Goal: Transaction & Acquisition: Obtain resource

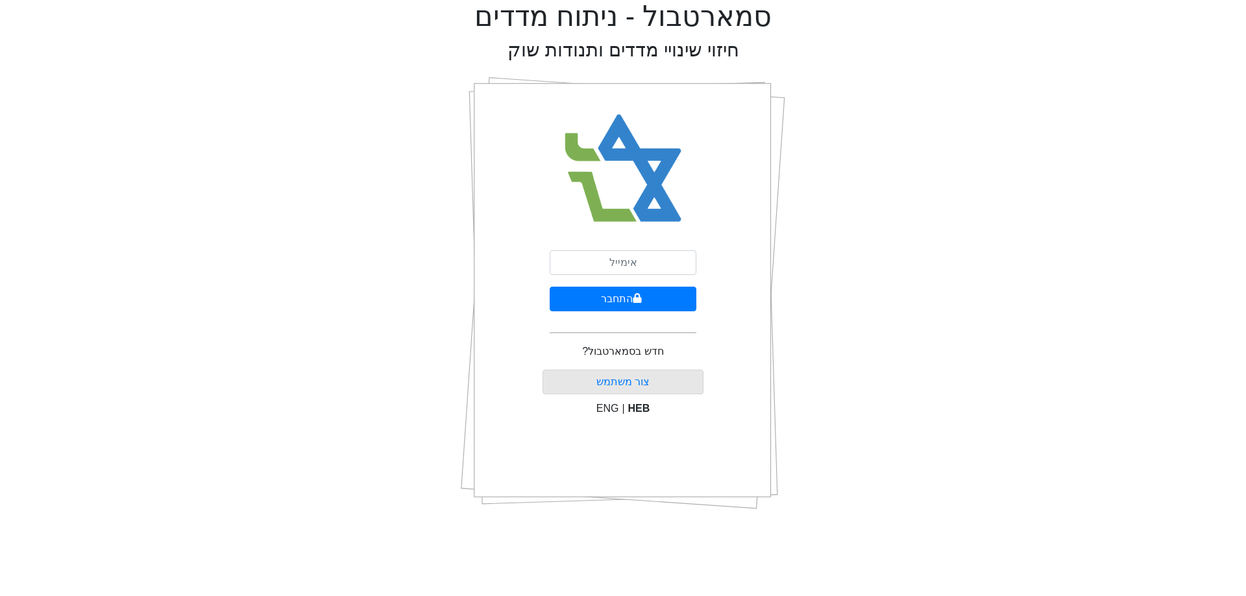
click at [94, 86] on div "סמארטבול - ניתוח מדדים חיזוי שינויי מדדים ותנודות שוק התחבר חדש בסמארטבול? [PER…" at bounding box center [623, 260] width 1227 height 521
click at [644, 267] on input "email" at bounding box center [623, 263] width 147 height 25
click at [658, 253] on input "email" at bounding box center [623, 263] width 147 height 25
click at [1246, 521] on com-1password-button at bounding box center [1246, 521] width 0 height 0
type input "[EMAIL_ADDRESS][DOMAIN_NAME]"
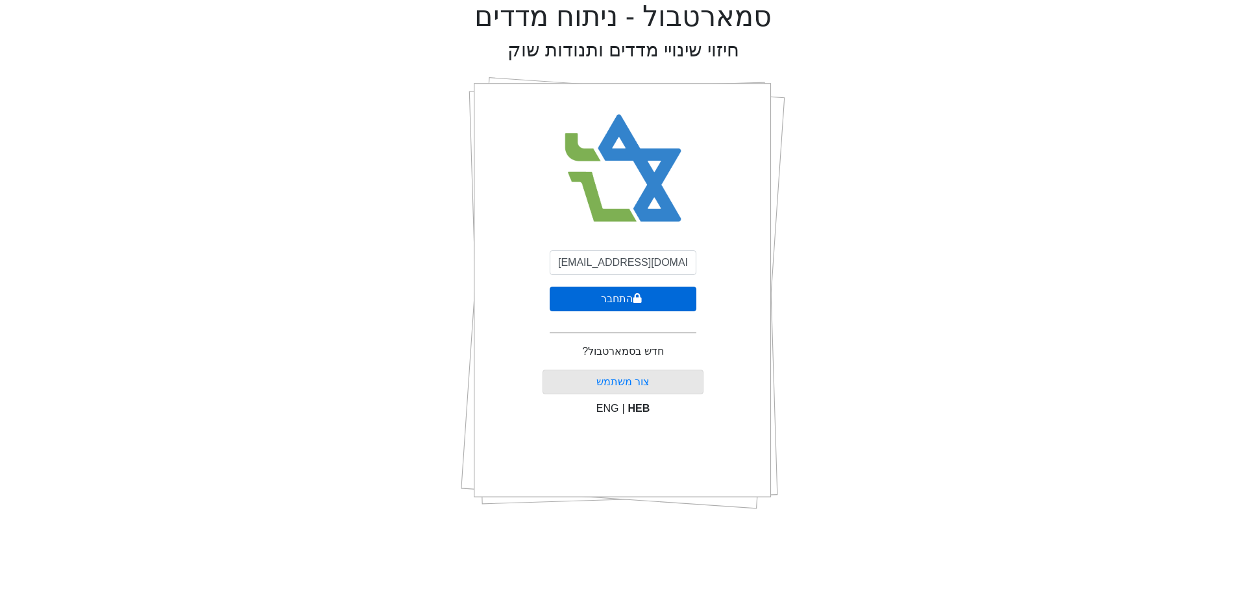
click at [651, 299] on button "התחבר" at bounding box center [623, 299] width 147 height 25
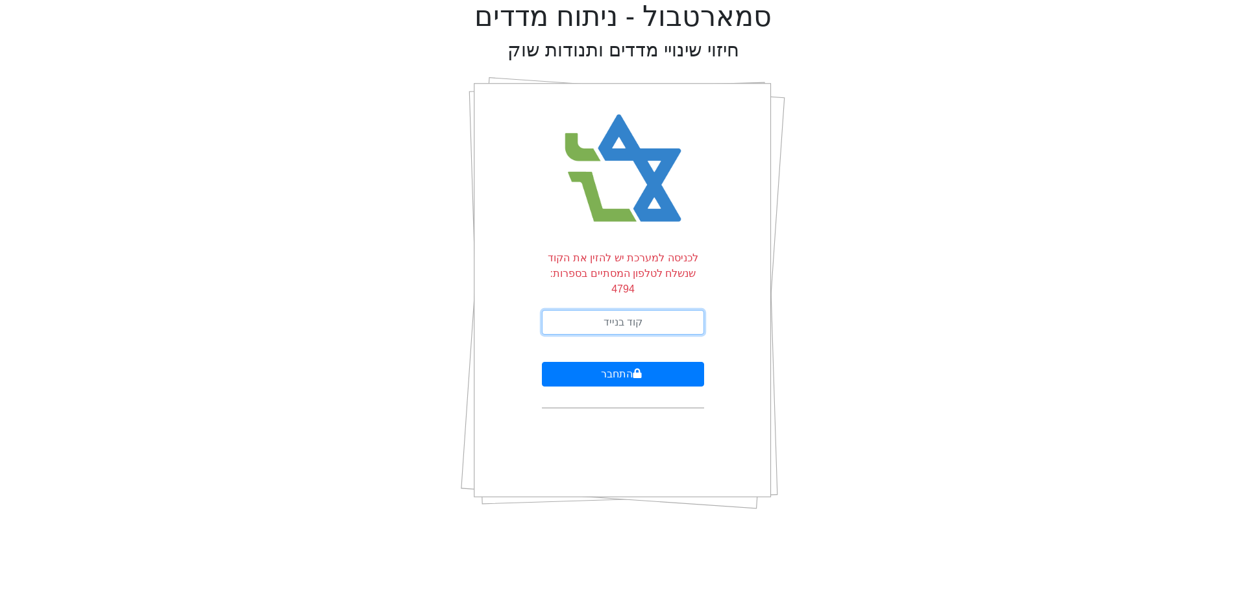
click at [593, 310] on input "text" at bounding box center [623, 322] width 162 height 25
type input "187512"
click at [542, 362] on button "התחבר" at bounding box center [623, 374] width 162 height 25
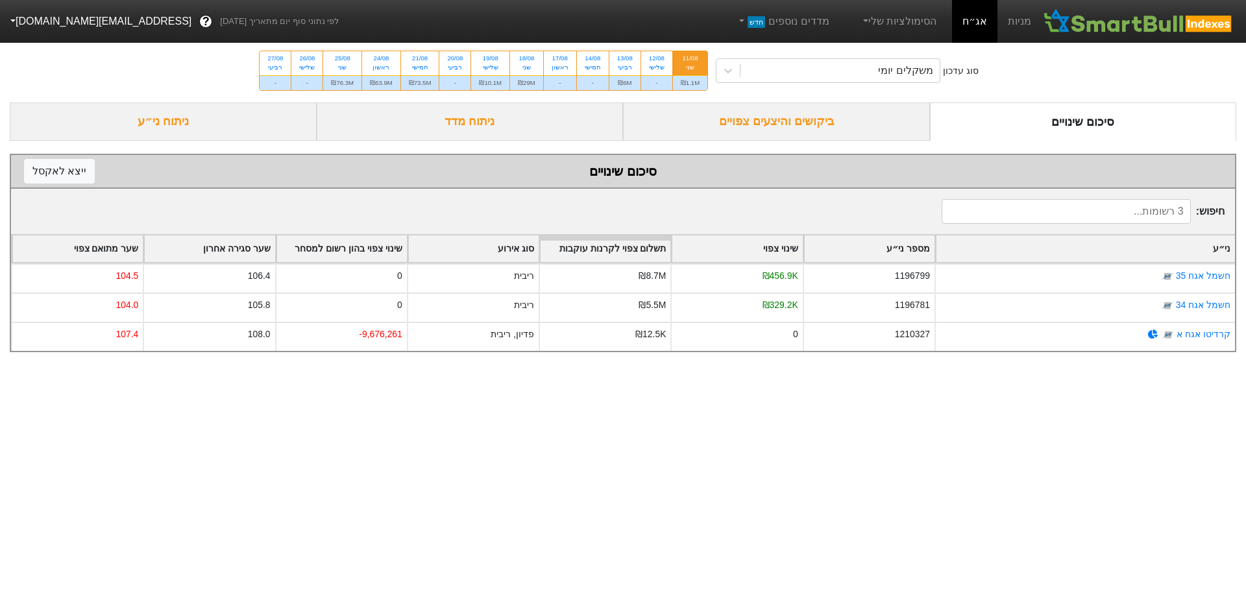
click at [730, 132] on div "ביקושים והיצעים צפויים" at bounding box center [776, 122] width 307 height 38
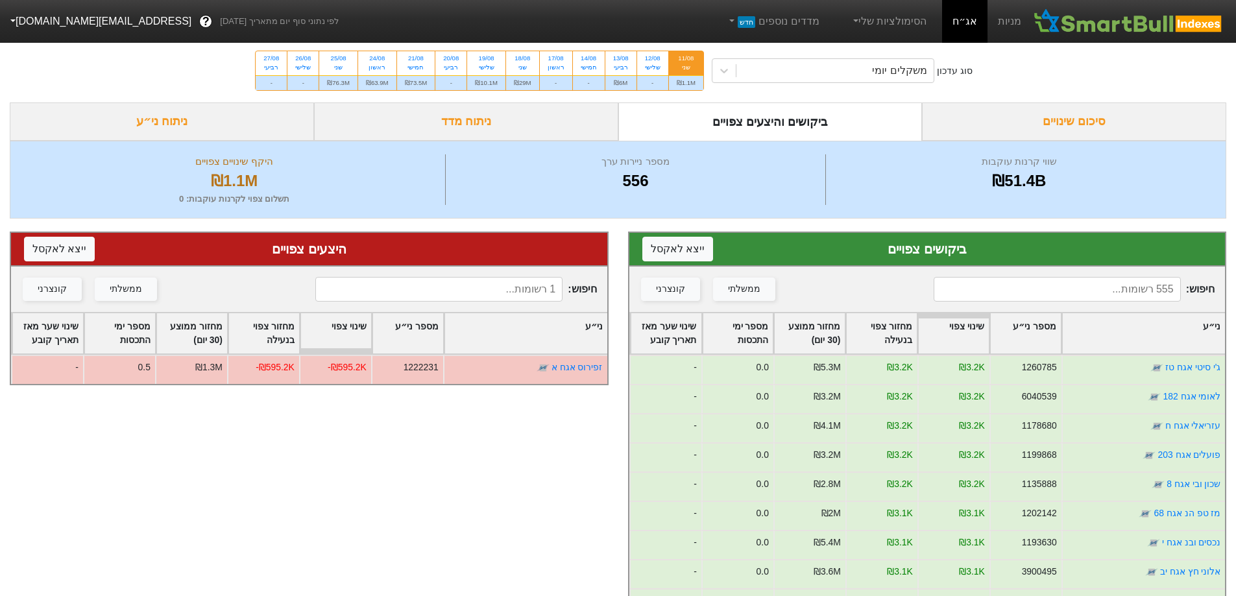
click at [974, 19] on link "אג״ח" at bounding box center [964, 21] width 45 height 43
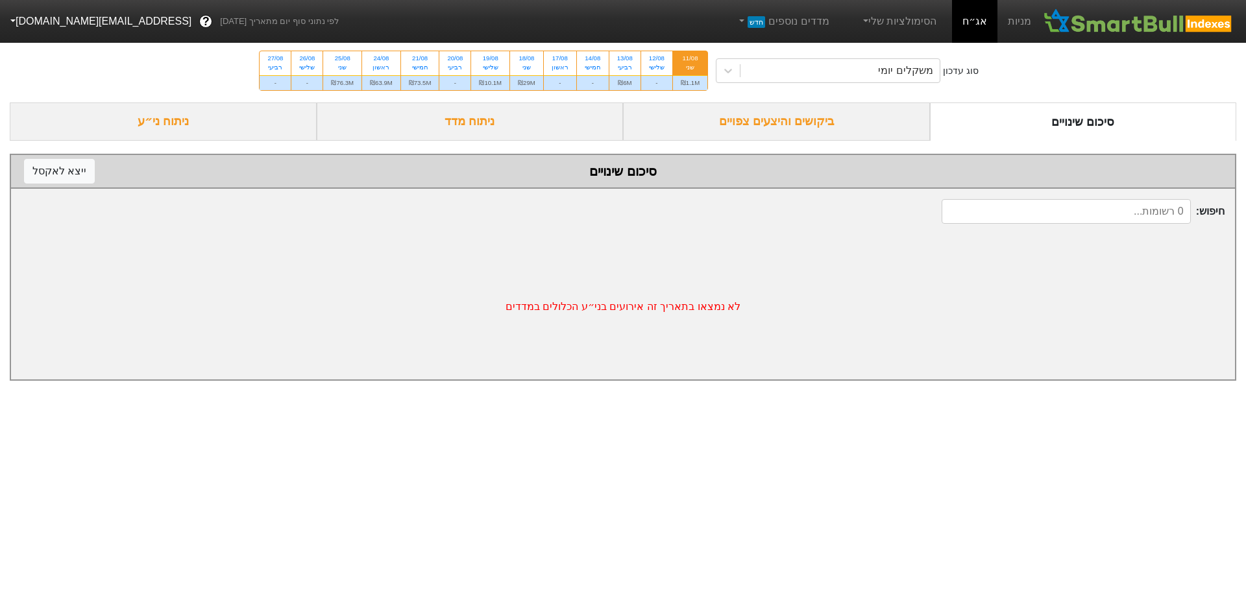
click at [794, 128] on div "ביקושים והיצעים צפויים" at bounding box center [776, 122] width 307 height 38
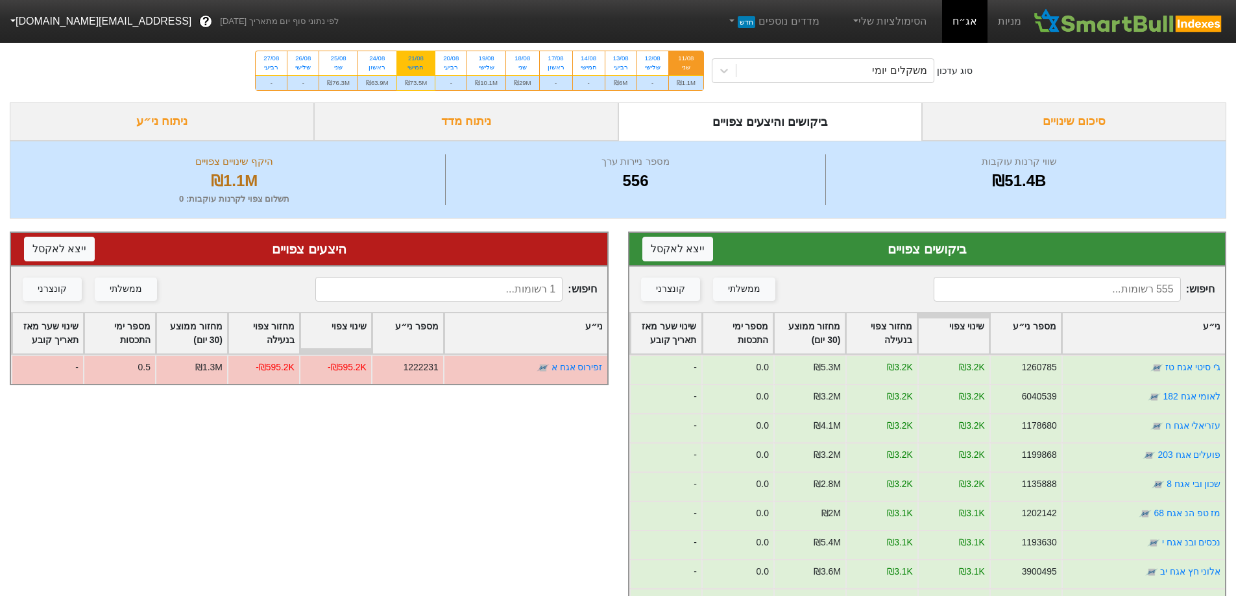
click at [421, 55] on div "21/08" at bounding box center [416, 58] width 23 height 9
click at [416, 55] on input "21/08 חמישי ₪73.5M" at bounding box center [412, 55] width 8 height 8
radio input "true"
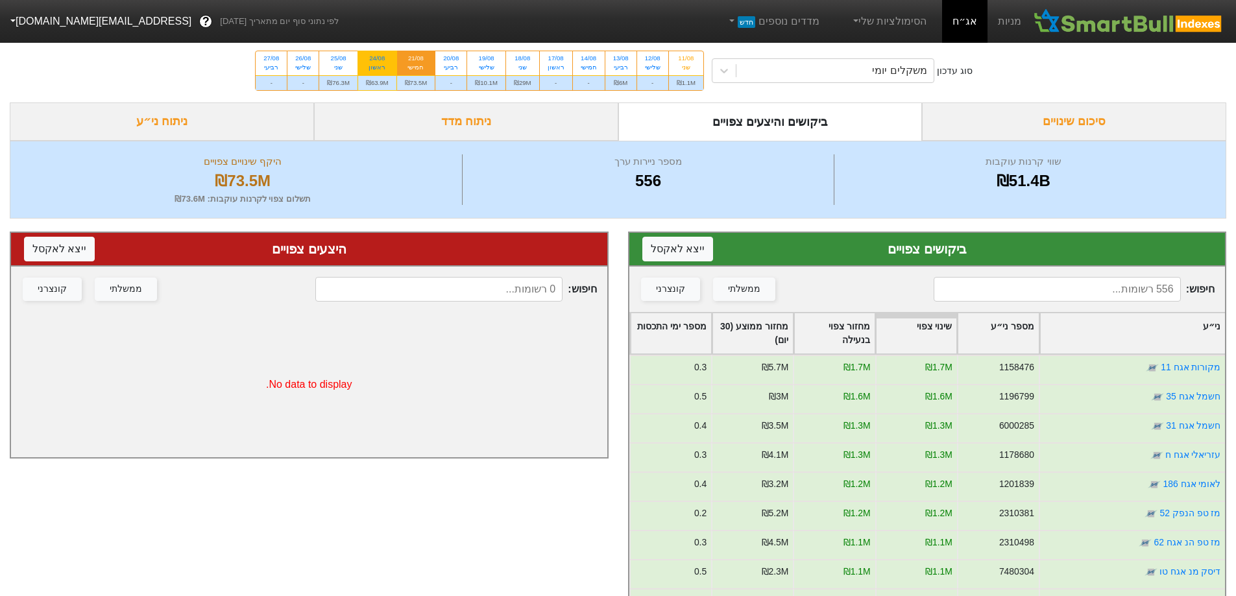
click at [382, 66] on div "ראשון" at bounding box center [377, 67] width 23 height 9
click at [377, 60] on input "24/08 ראשון ₪63.9M" at bounding box center [373, 55] width 8 height 8
radio input "true"
click at [336, 68] on div "שני" at bounding box center [338, 67] width 23 height 9
click at [336, 60] on input "25/08 שני ₪76.3M" at bounding box center [334, 55] width 8 height 8
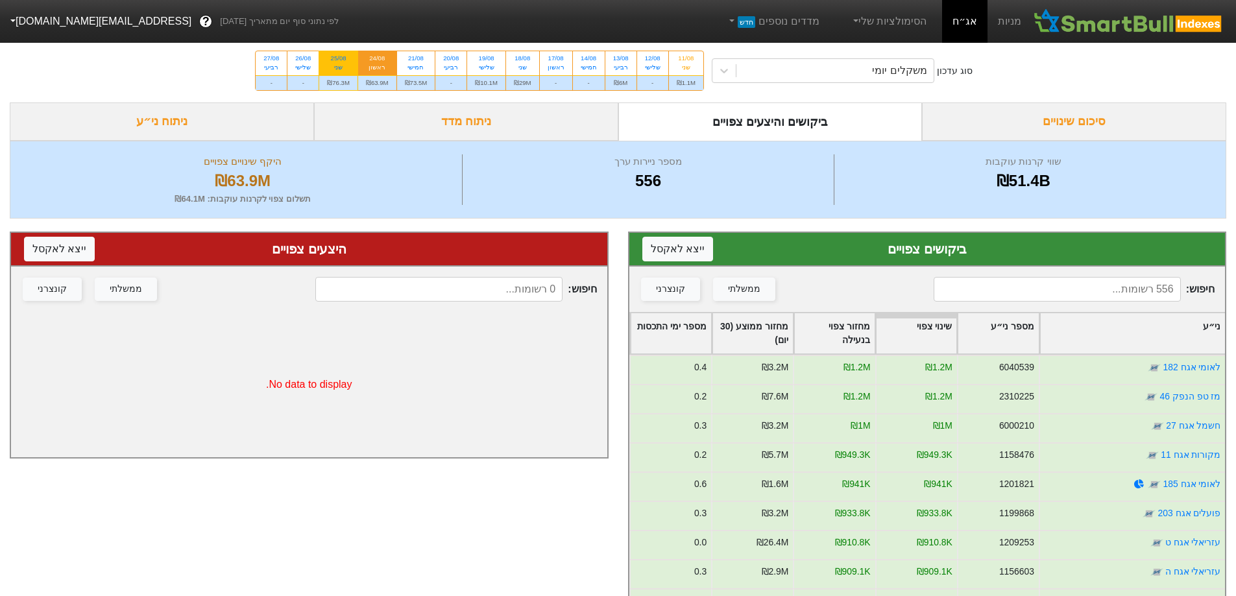
radio input "true"
click at [661, 251] on button "ייצא ל אקסל" at bounding box center [678, 249] width 71 height 25
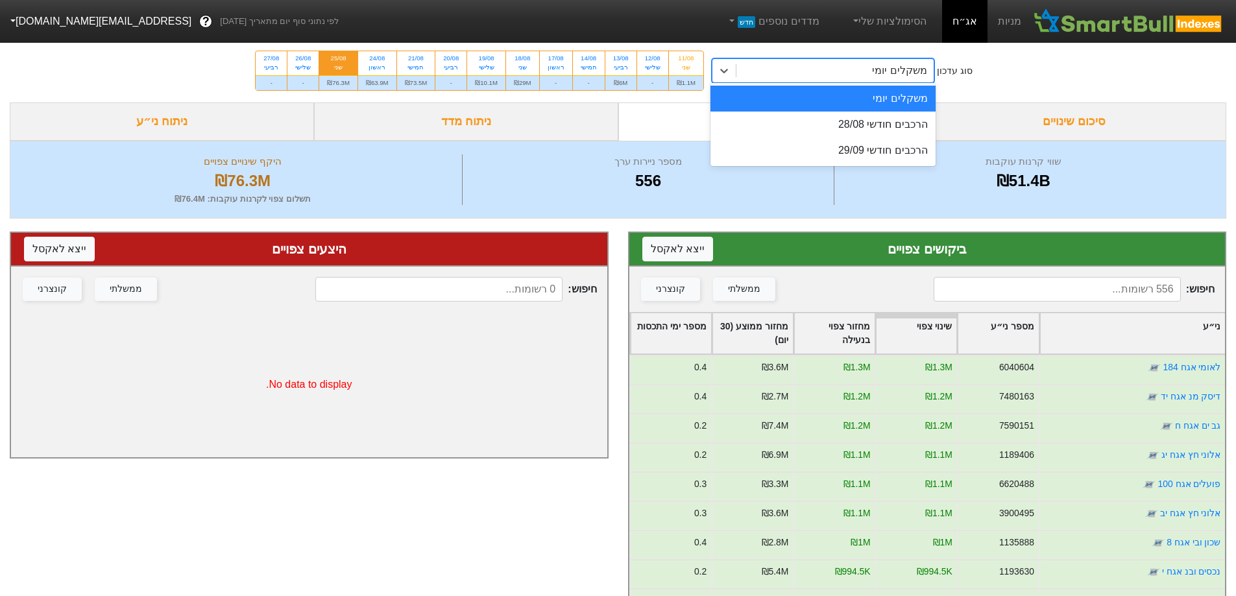
click at [854, 75] on div "משקלים יומי" at bounding box center [835, 70] width 197 height 23
click at [870, 148] on div "הרכבים חודשי 29/09" at bounding box center [823, 151] width 225 height 26
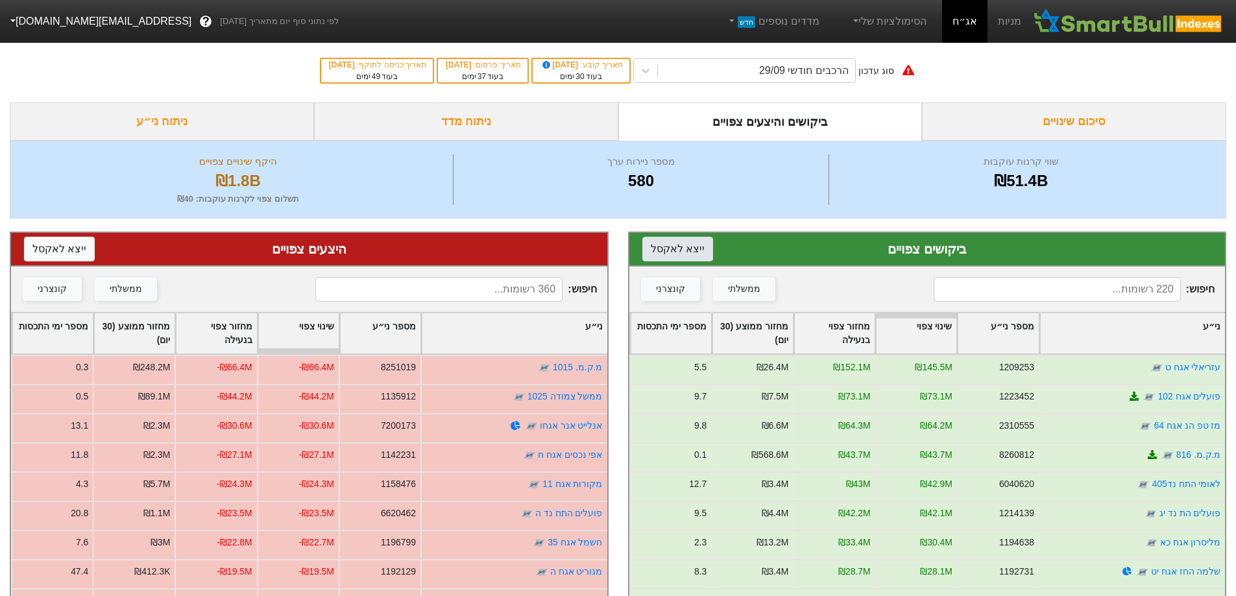
click at [678, 251] on button "ייצא ל אקסל" at bounding box center [678, 249] width 71 height 25
click at [54, 251] on button "ייצא ל אקסל" at bounding box center [59, 249] width 71 height 25
click at [50, 249] on button "ייצא ל אקסל" at bounding box center [59, 249] width 71 height 25
click at [767, 77] on div "הרכבים חודשי 29/09" at bounding box center [756, 70] width 197 height 23
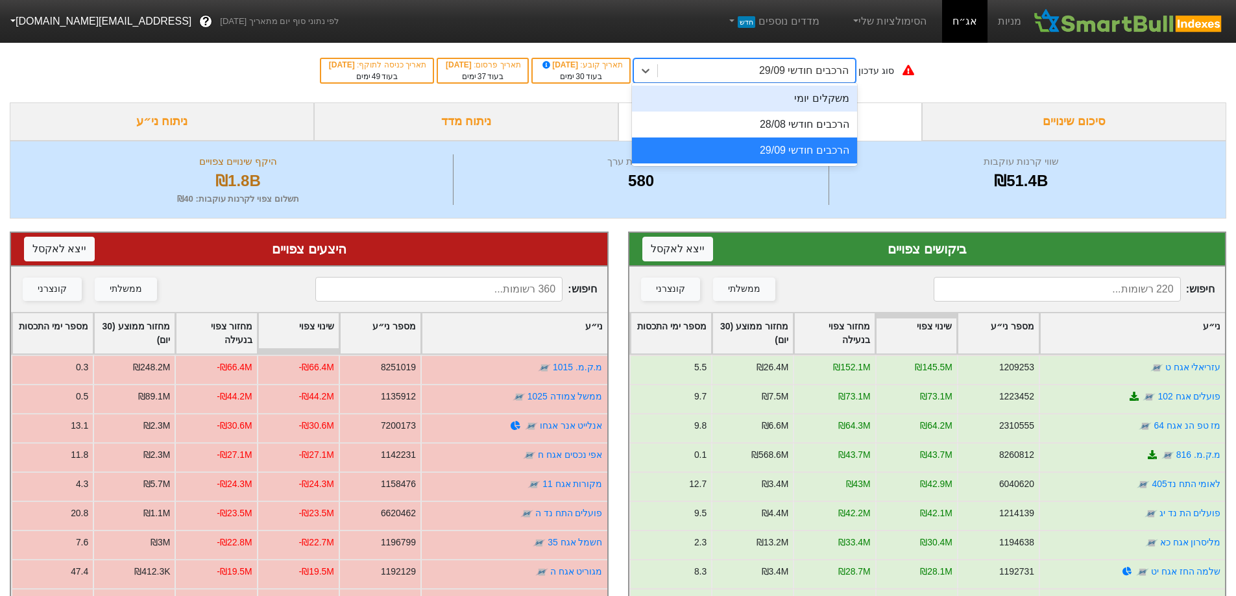
click at [778, 101] on div "משקלים יומי" at bounding box center [744, 99] width 225 height 26
